Goal: Task Accomplishment & Management: Use online tool/utility

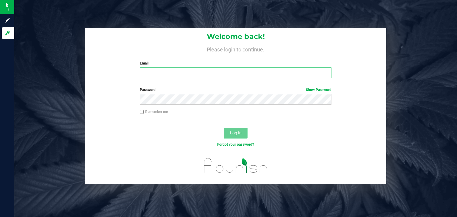
type input "[PERSON_NAME][EMAIL_ADDRESS][DOMAIN_NAME]"
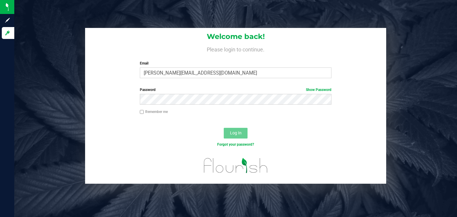
click at [238, 132] on span "Log In" at bounding box center [236, 133] width 12 height 5
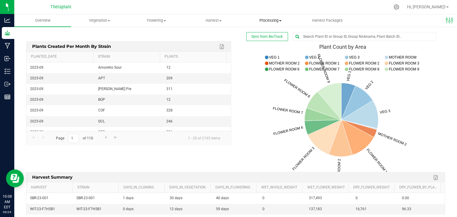
click at [275, 23] on span "Processing" at bounding box center [270, 20] width 56 height 5
click at [275, 20] on span "Processing" at bounding box center [270, 20] width 57 height 5
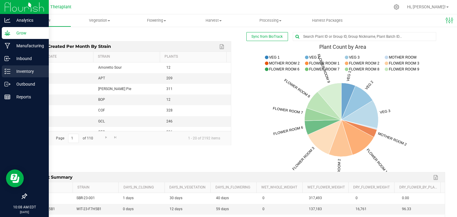
click at [15, 65] on div "Inventory" at bounding box center [25, 71] width 47 height 12
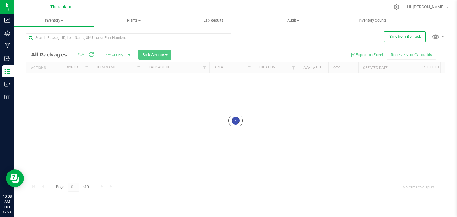
click at [162, 53] on div at bounding box center [235, 120] width 418 height 147
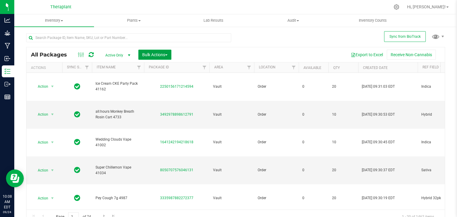
click at [162, 53] on span "Bulk Actions" at bounding box center [154, 54] width 25 height 5
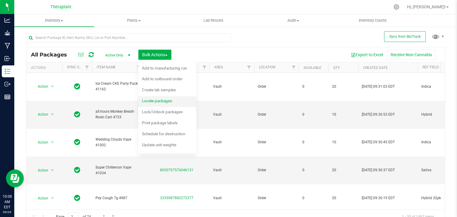
click at [155, 103] on span "Locate packages" at bounding box center [157, 100] width 30 height 5
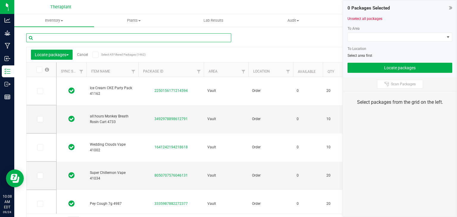
click at [106, 37] on input "text" at bounding box center [128, 37] width 205 height 9
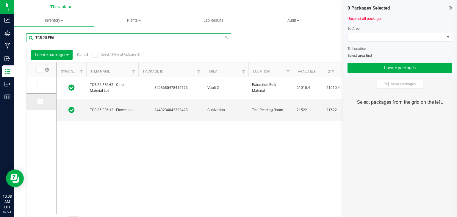
type input "TCB-25-FR6"
click at [41, 102] on icon at bounding box center [40, 102] width 4 height 0
click at [0, 0] on input "checkbox" at bounding box center [0, 0] width 0 height 0
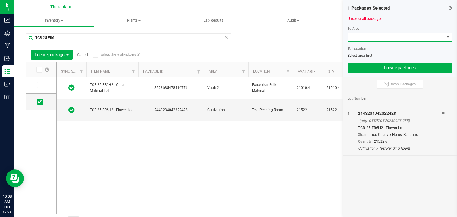
click at [392, 36] on span at bounding box center [396, 37] width 97 height 8
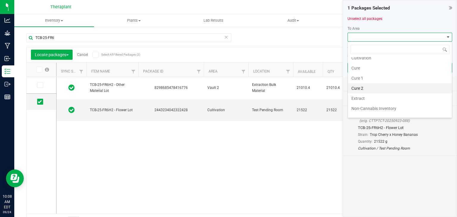
click at [365, 91] on li "Cure 2" at bounding box center [400, 88] width 104 height 10
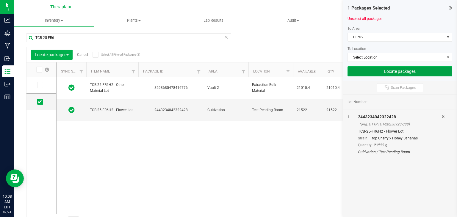
click at [381, 71] on button "Locate packages" at bounding box center [399, 71] width 105 height 10
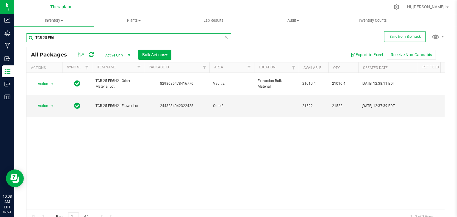
click at [42, 39] on input "TCB-25-FR6" at bounding box center [128, 37] width 205 height 9
click at [52, 39] on input "-25-FR6" at bounding box center [128, 37] width 205 height 9
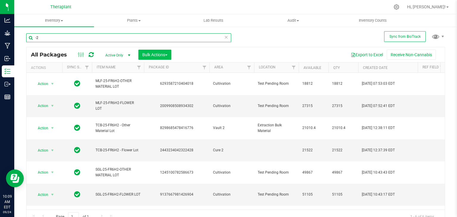
type input "-"
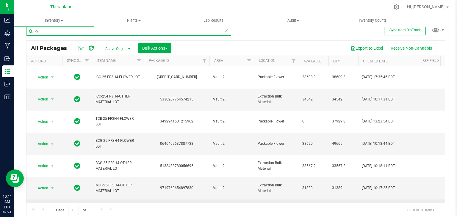
type input "-"
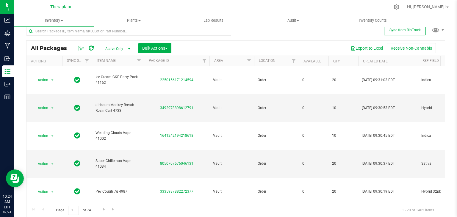
click at [143, 54] on div "All Packages Active Only Active Only Lab Samples Locked All External Internal B…" at bounding box center [235, 48] width 418 height 15
click at [150, 51] on button "Bulk Actions" at bounding box center [154, 48] width 33 height 10
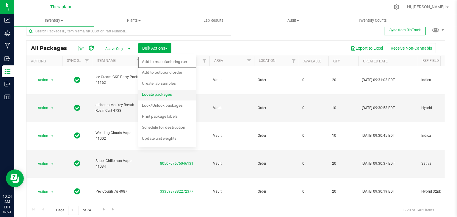
click at [152, 94] on span "Locate packages" at bounding box center [157, 94] width 30 height 5
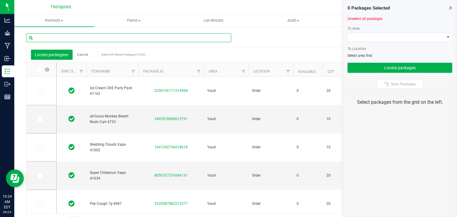
click at [87, 41] on input "text" at bounding box center [128, 37] width 205 height 9
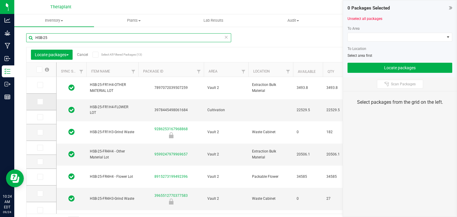
type input "HSB-25"
click at [41, 102] on icon at bounding box center [40, 102] width 4 height 0
click at [0, 0] on input "checkbox" at bounding box center [0, 0] width 0 height 0
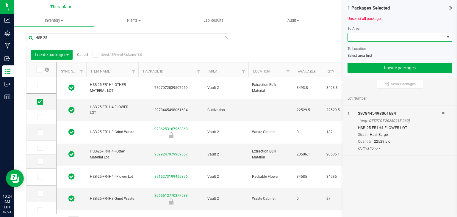
click at [394, 38] on span at bounding box center [396, 37] width 97 height 8
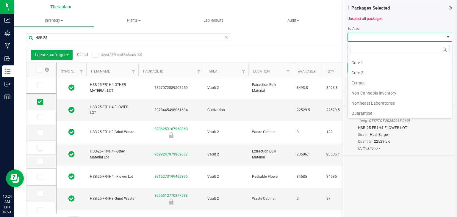
scroll to position [50, 0]
click at [366, 71] on li "Cure 2" at bounding box center [400, 73] width 104 height 10
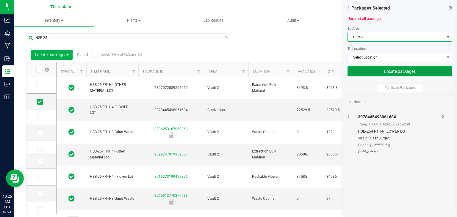
click at [369, 73] on button "Locate packages" at bounding box center [399, 71] width 105 height 10
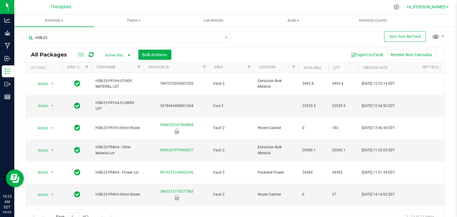
click at [446, 8] on link "Hi, [PERSON_NAME]!" at bounding box center [428, 7] width 46 height 6
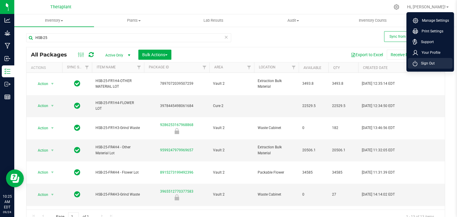
click at [427, 61] on span "Sign Out" at bounding box center [425, 63] width 17 height 6
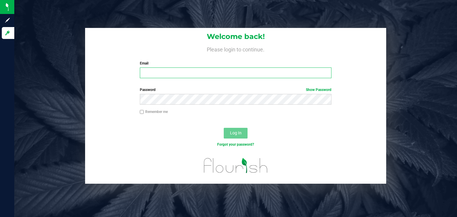
type input "[PERSON_NAME][EMAIL_ADDRESS][DOMAIN_NAME]"
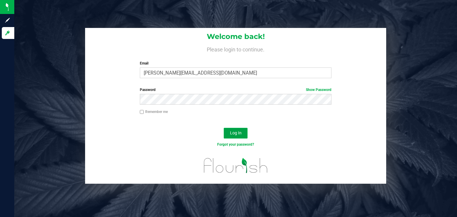
click at [242, 133] on button "Log In" at bounding box center [236, 133] width 24 height 11
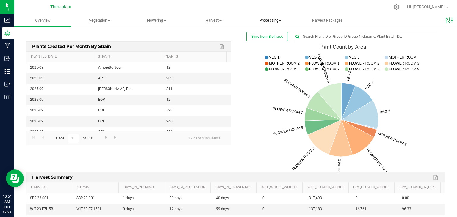
click at [275, 20] on span "Processing" at bounding box center [270, 20] width 56 height 5
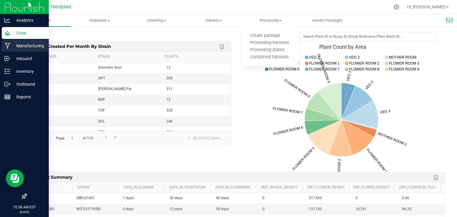
click at [27, 47] on p "Manufacturing" at bounding box center [28, 45] width 36 height 7
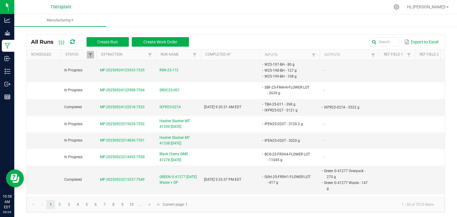
scroll to position [70, 0]
